Goal: Use online tool/utility: Utilize a website feature to perform a specific function

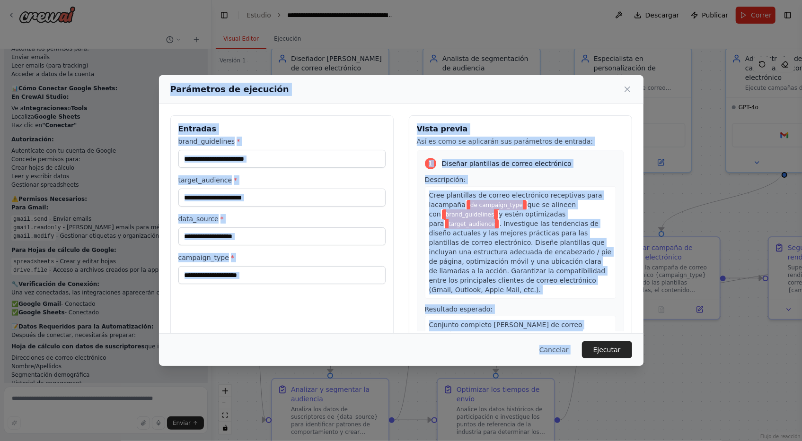
drag, startPoint x: 170, startPoint y: 87, endPoint x: 591, endPoint y: 430, distance: 542.8
click at [591, 430] on div "Parámetros de ejecución Entradas brand_guidelines * target_audience * data_sour…" at bounding box center [401, 220] width 802 height 441
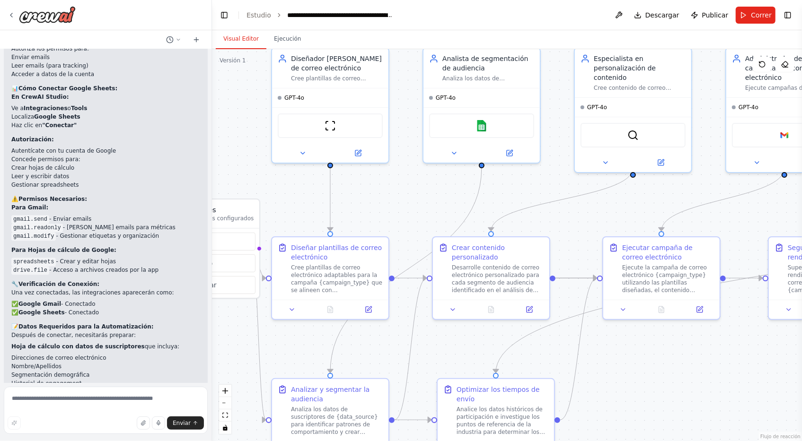
click at [669, 411] on div ".deletable-edge-delete-btn { width: 20px; height: 20px; border: 0px solid #ffff…" at bounding box center [507, 245] width 590 height 392
click at [754, 16] on span "Correr" at bounding box center [761, 14] width 21 height 9
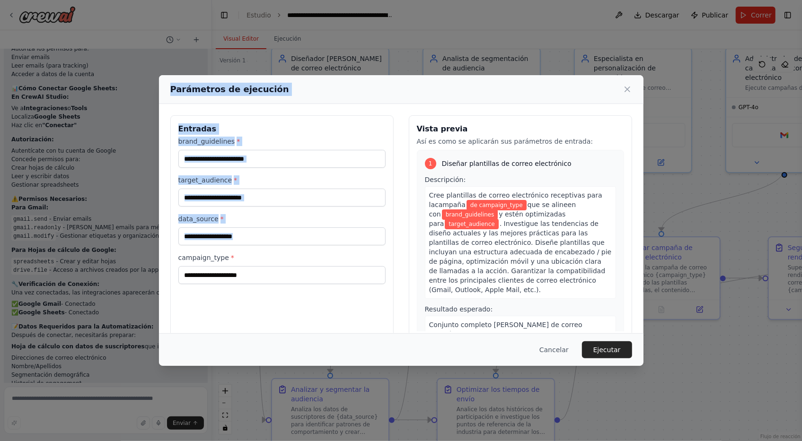
drag, startPoint x: 169, startPoint y: 87, endPoint x: 259, endPoint y: 286, distance: 218.7
click at [259, 286] on div "Parámetros de ejecución Entradas brand_guidelines * target_audience * data_sour…" at bounding box center [401, 220] width 485 height 291
copy div "Parámetros de ejecución Entradas brand_guidelines * target_audience * data_sour…"
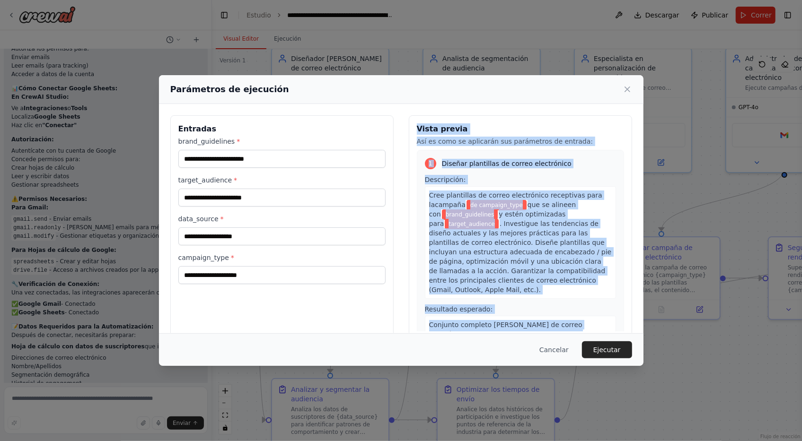
scroll to position [16, 0]
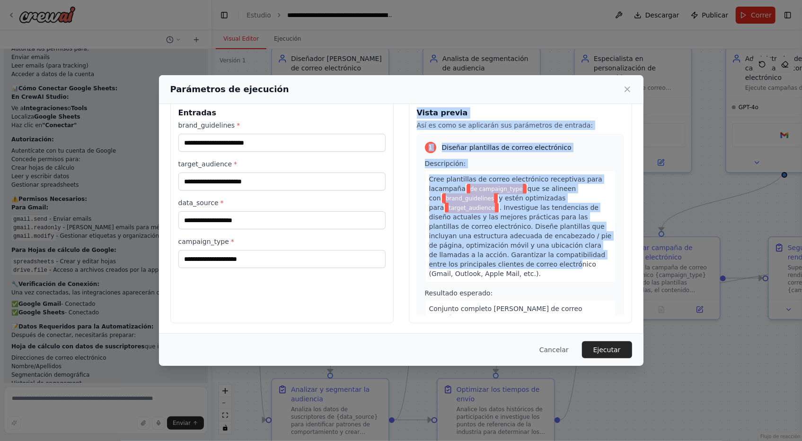
drag, startPoint x: 413, startPoint y: 127, endPoint x: 499, endPoint y: 266, distance: 163.6
click at [499, 266] on div "Vista previa Así es como se aplicarán sus parámetros de entrada: 1 Diseñar plan…" at bounding box center [520, 211] width 223 height 224
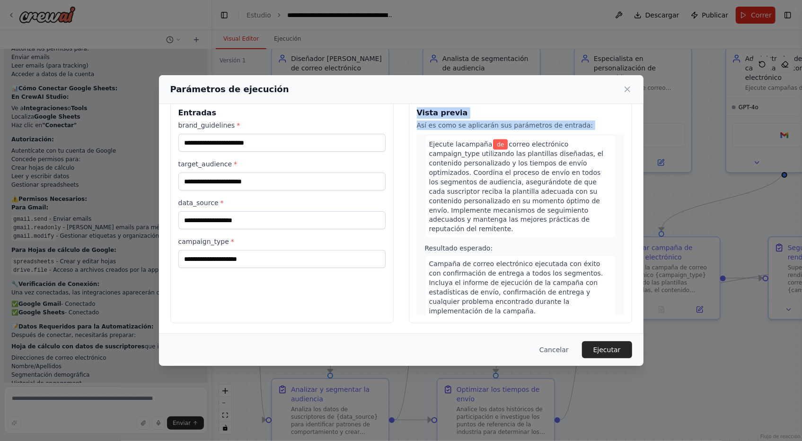
scroll to position [1287, 0]
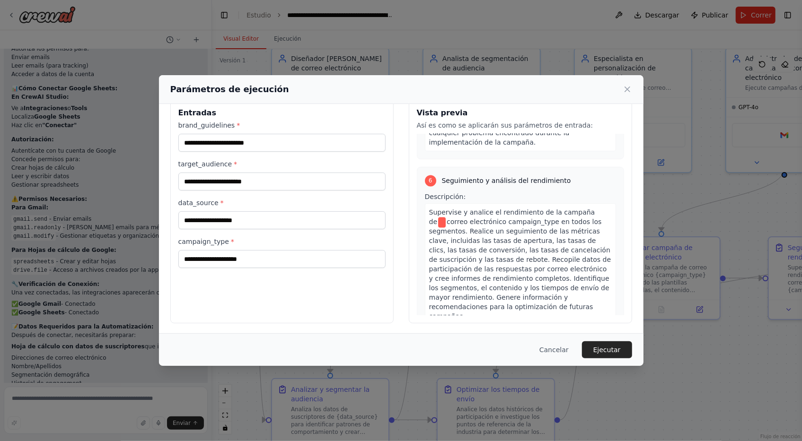
click at [582, 343] on div "Informe completo de análisis de rendimiento que incluye: métricas [PERSON_NAME]…" at bounding box center [520, 380] width 191 height 75
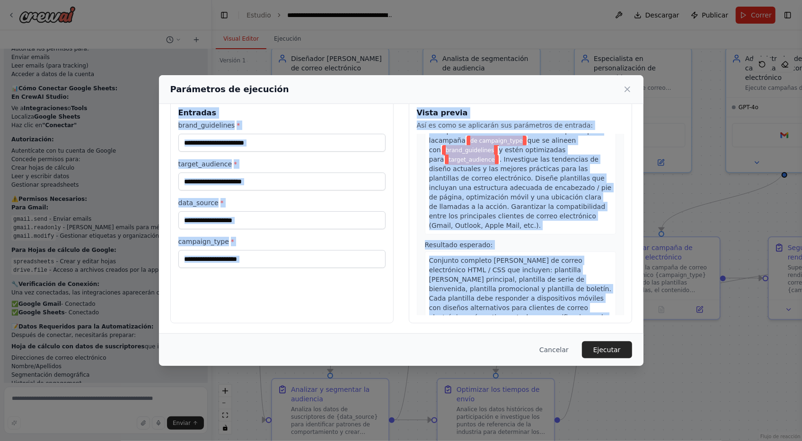
scroll to position [0, 0]
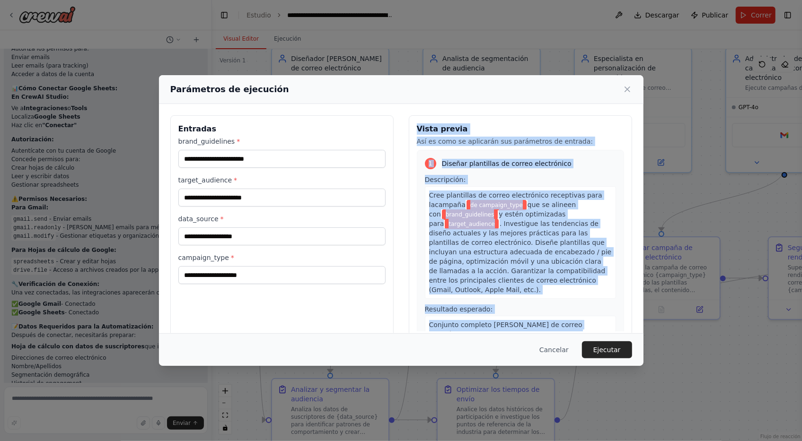
drag, startPoint x: 581, startPoint y: 302, endPoint x: 411, endPoint y: 124, distance: 245.6
click at [411, 124] on div "Vista previa Así es como se aplicarán sus parámetros de entrada: 1 Diseñar plan…" at bounding box center [520, 227] width 223 height 224
copy div "Lorem ipsumd Sit am cons ad elitseddo eiu temporinci ut laboree: 1 Dolorem aliq…"
